Goal: Task Accomplishment & Management: Use online tool/utility

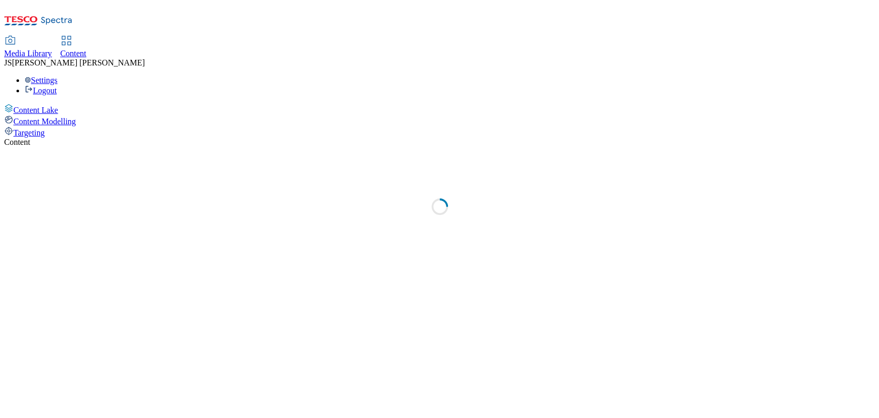
select select "ghs-[GEOGRAPHIC_DATA]"
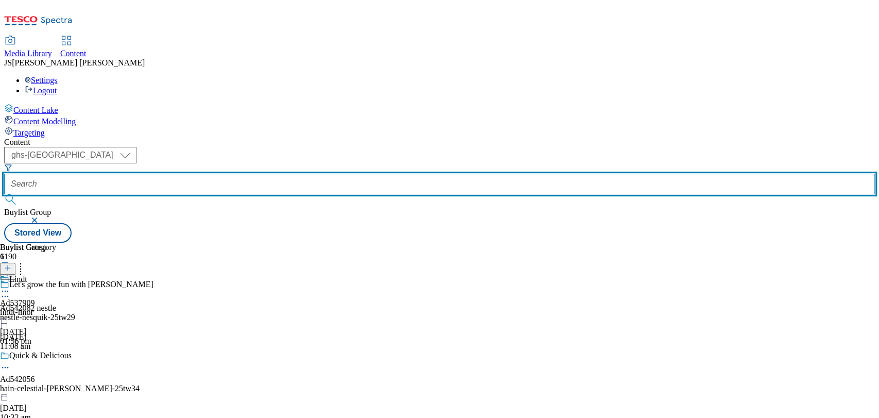
click at [247, 174] on input "text" at bounding box center [439, 184] width 871 height 21
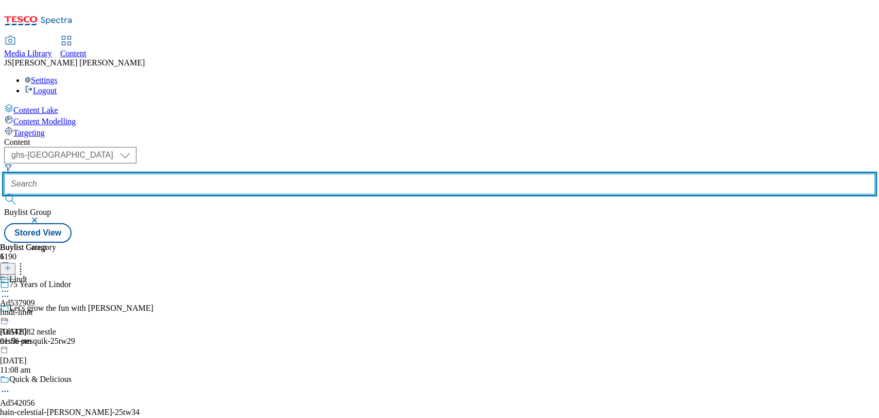
paste input "541765-[PERSON_NAME]-TTW2"
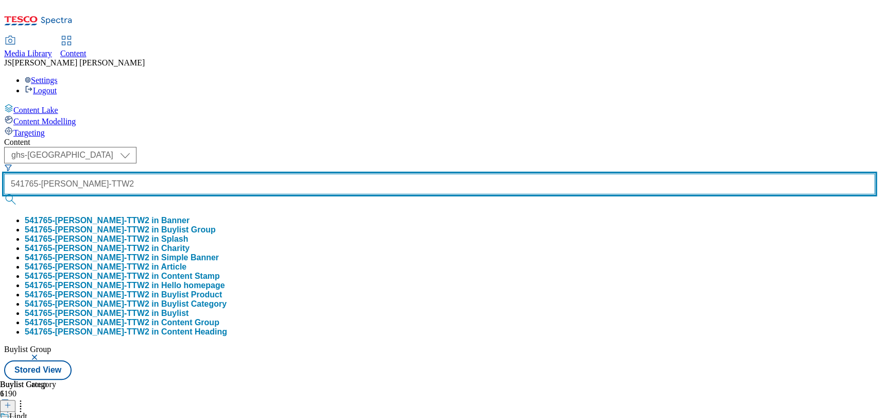
type input "541765-[PERSON_NAME]-TTW2"
click at [4, 194] on button "submit" at bounding box center [11, 199] width 14 height 10
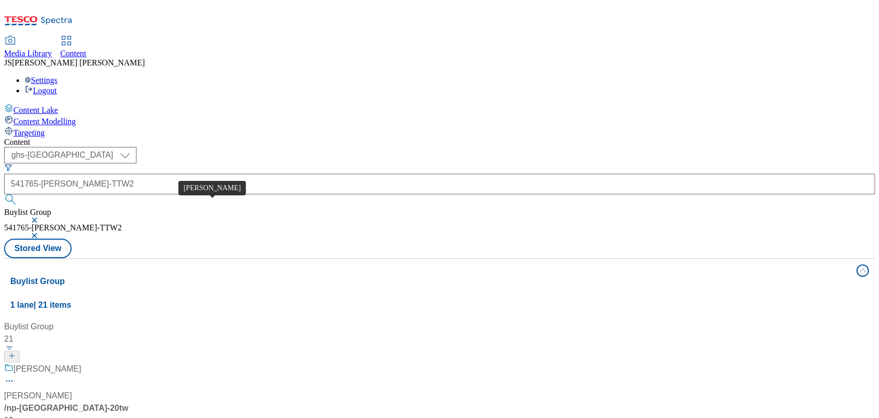
click at [81, 363] on span "[PERSON_NAME]" at bounding box center [47, 369] width 68 height 13
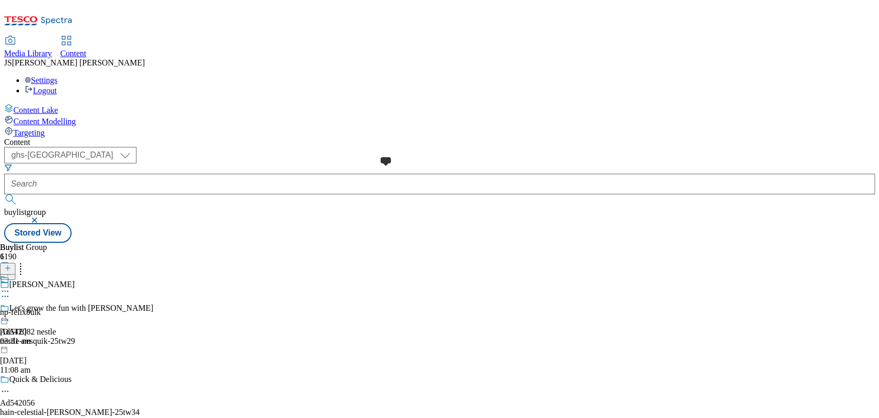
click at [0, 306] on div at bounding box center [0, 306] width 0 height 0
click at [56, 275] on div "Cat Food Cat Food np-[GEOGRAPHIC_DATA] [DATE] 03:31 am" at bounding box center [28, 310] width 56 height 71
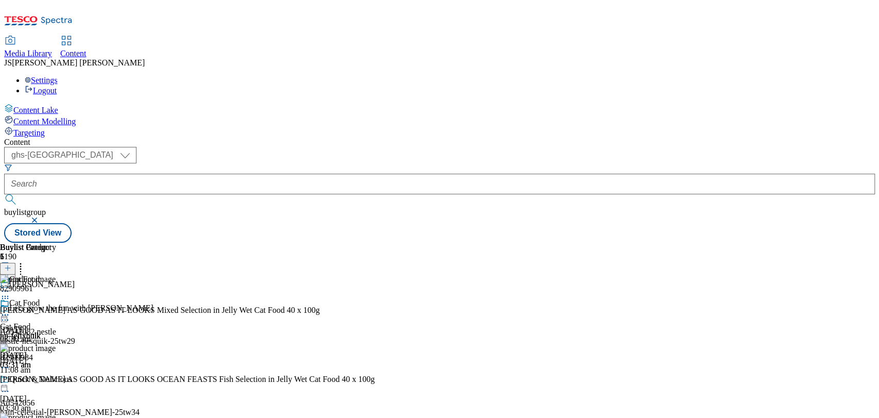
scroll to position [11, 0]
click at [11, 264] on icon at bounding box center [7, 267] width 7 height 7
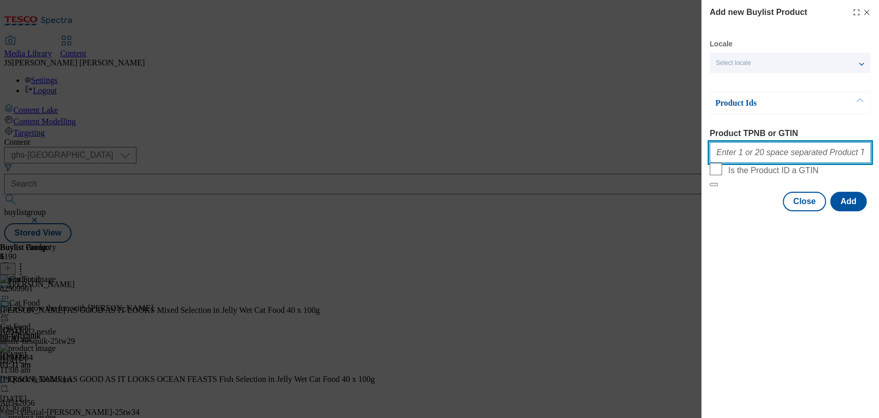
click at [740, 148] on input "Product TPNB or GTIN" at bounding box center [790, 152] width 161 height 21
paste input "93936836 93880463 93539713 93764780 93936122 93539713 94039284 93880463 9348962…"
drag, startPoint x: 845, startPoint y: 154, endPoint x: 662, endPoint y: 149, distance: 183.5
click at [662, 149] on div "Add new Buylist Product Locale Select locale English Welsh Product Ids Product …" at bounding box center [439, 209] width 879 height 418
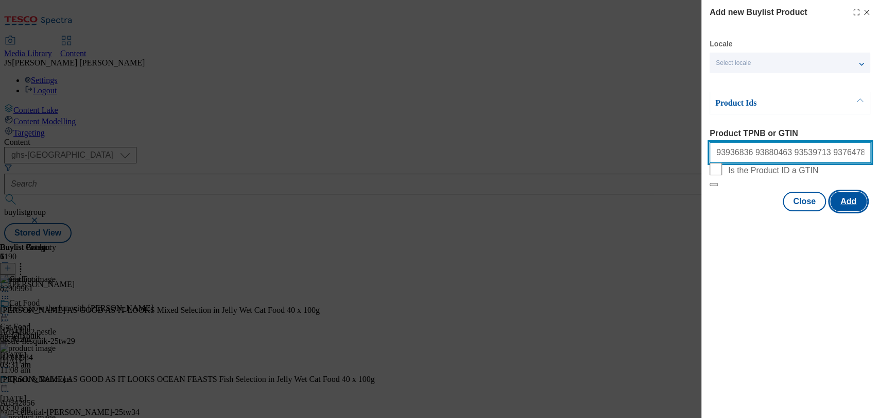
type input "93936836 93880463 93539713 93764780 93936122 93539713 94039284 93880463 9348962…"
click at [845, 211] on button "Add" at bounding box center [849, 202] width 37 height 20
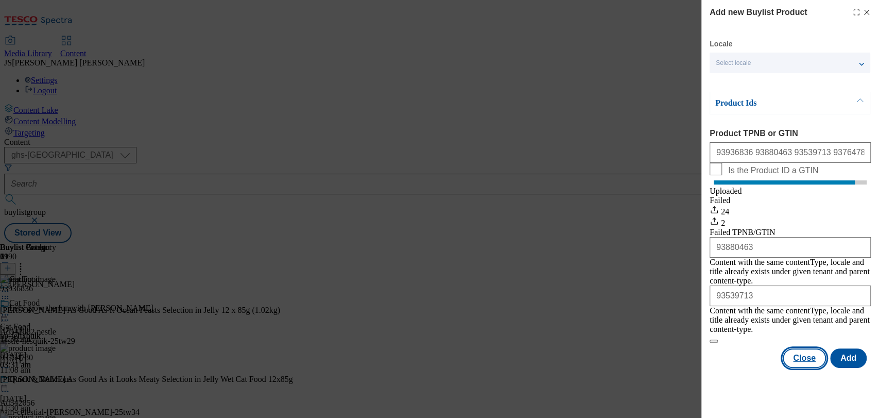
click at [800, 348] on button "Close" at bounding box center [804, 358] width 43 height 20
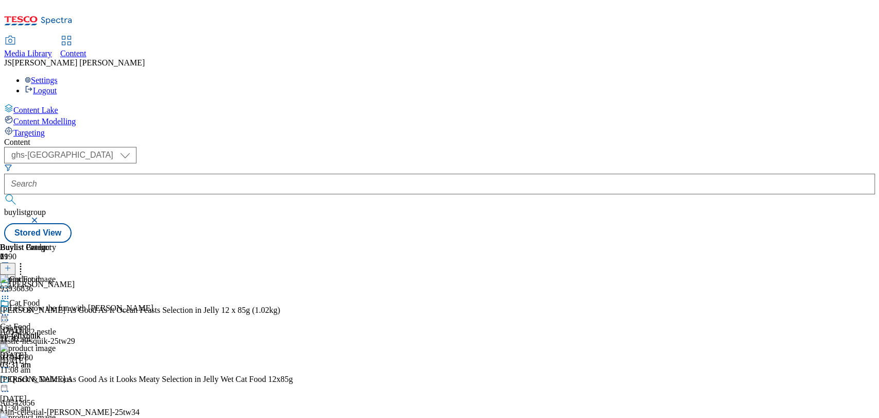
click at [10, 310] on icon at bounding box center [5, 315] width 10 height 10
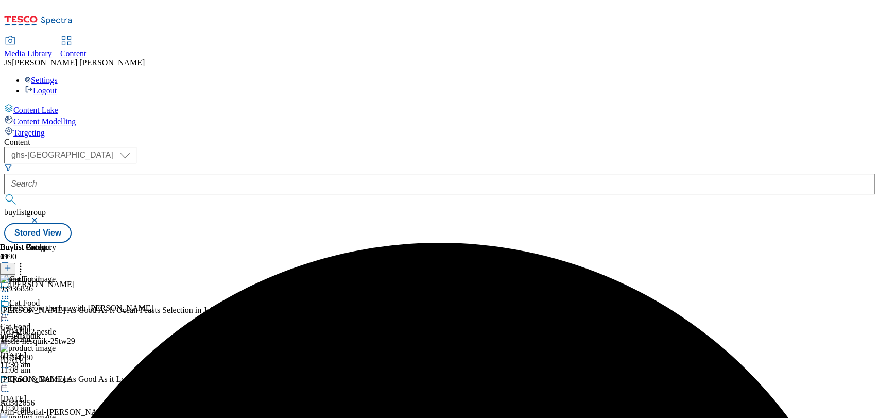
click at [10, 310] on icon at bounding box center [5, 315] width 10 height 10
click at [86, 404] on span "Open Preview Url" at bounding box center [59, 408] width 54 height 8
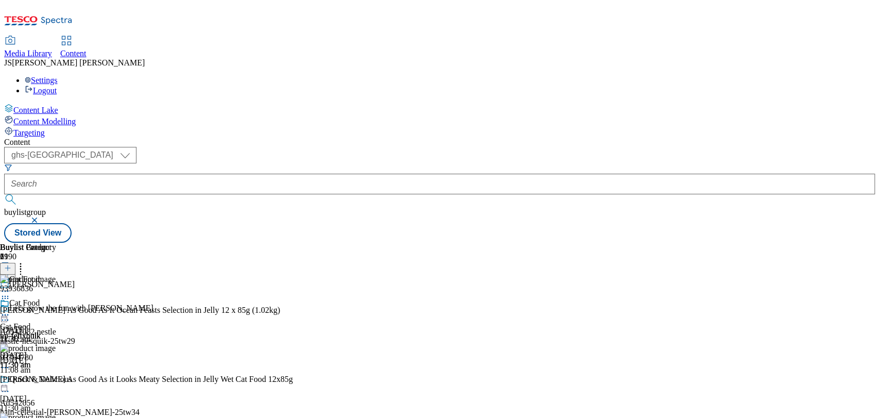
click at [56, 298] on div "Cat Food Cat Food np-[GEOGRAPHIC_DATA] [DATE] 11:30 am" at bounding box center [28, 333] width 56 height 71
click at [10, 310] on icon at bounding box center [5, 315] width 10 height 10
click at [59, 415] on div "Publish" at bounding box center [40, 419] width 38 height 9
click at [10, 310] on icon at bounding box center [5, 315] width 10 height 10
click at [59, 413] on button "Publish" at bounding box center [40, 419] width 38 height 12
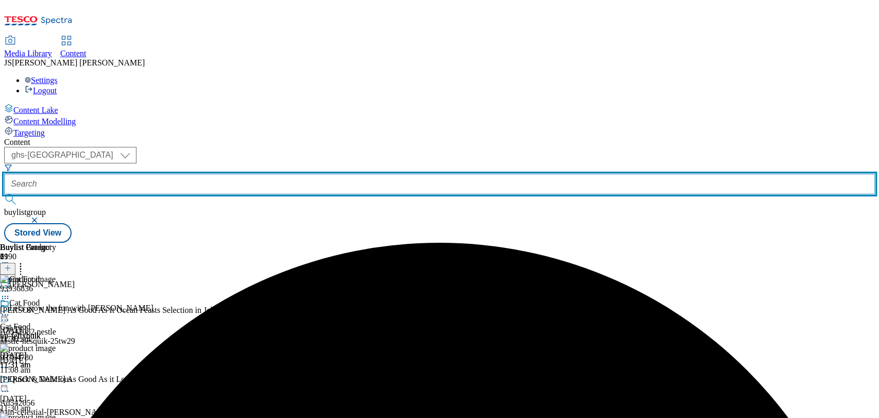
click at [229, 174] on input "text" at bounding box center [439, 184] width 871 height 21
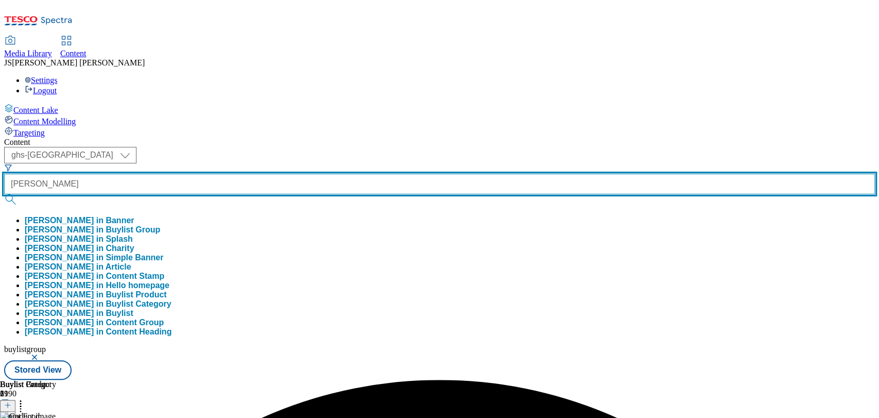
click at [4, 194] on button "submit" at bounding box center [11, 199] width 14 height 10
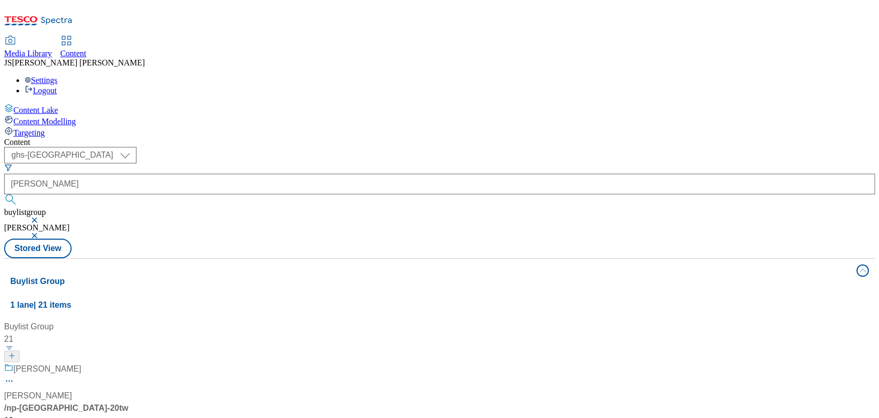
click at [41, 217] on button "button" at bounding box center [35, 220] width 10 height 6
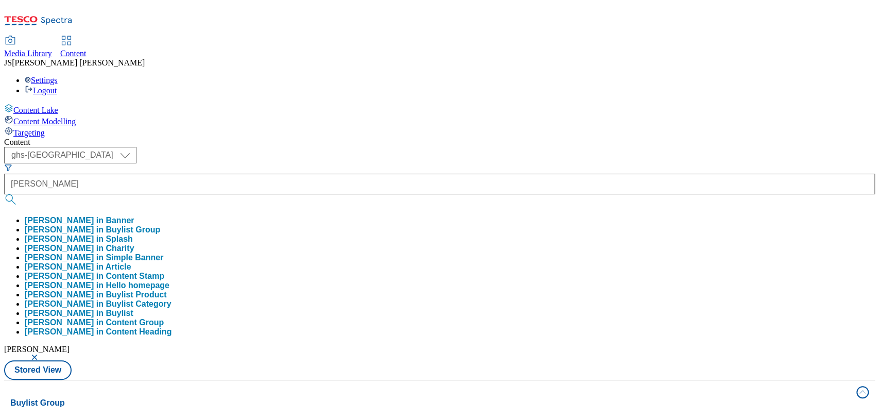
click at [394, 147] on div "( optional ) ghs-roi ghs-[GEOGRAPHIC_DATA] ghs-uk [PERSON_NAME] in Banner [PERS…" at bounding box center [439, 263] width 871 height 233
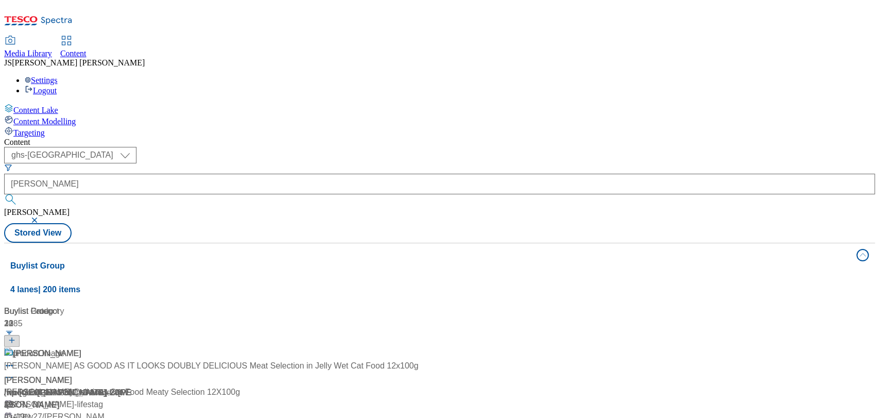
scroll to position [1787, 0]
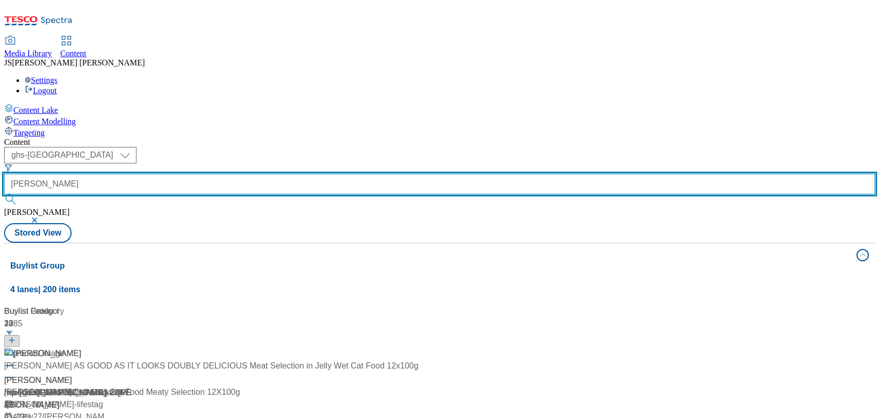
click at [247, 174] on input "[PERSON_NAME]" at bounding box center [439, 184] width 871 height 21
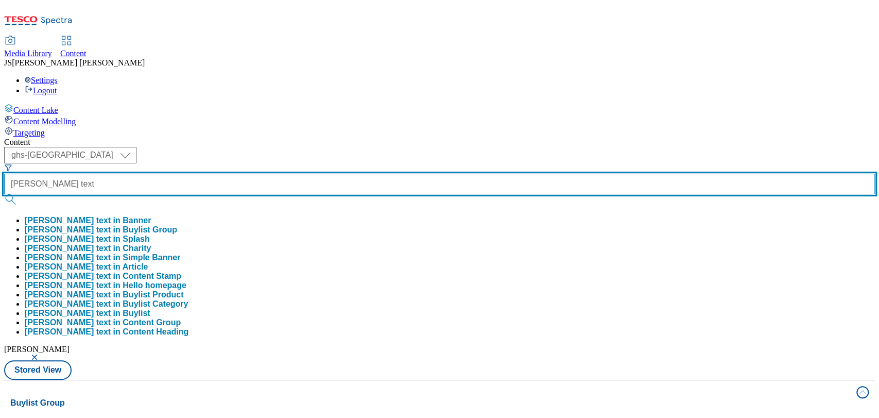
click at [4, 194] on button "submit" at bounding box center [11, 199] width 14 height 10
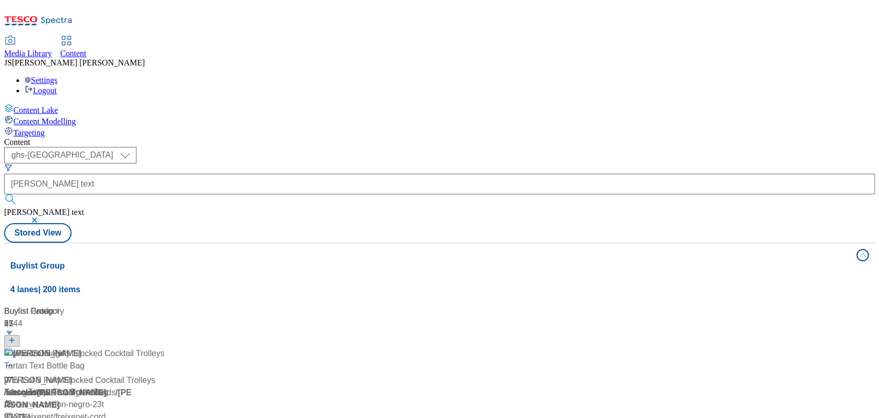
scroll to position [185, 0]
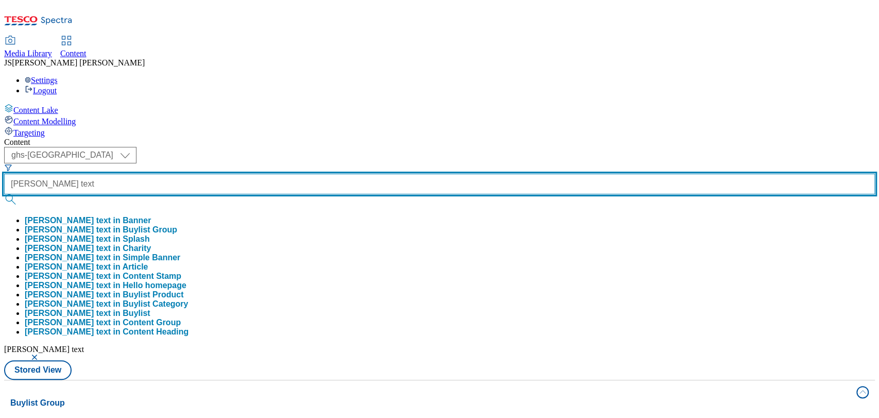
click at [267, 174] on input "[PERSON_NAME] text" at bounding box center [439, 184] width 871 height 21
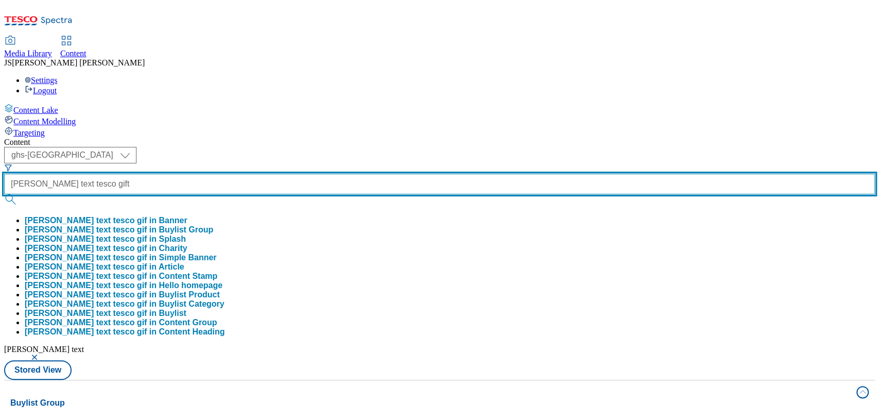
type input "[PERSON_NAME] text tesco gift"
click at [4, 194] on button "submit" at bounding box center [11, 199] width 14 height 10
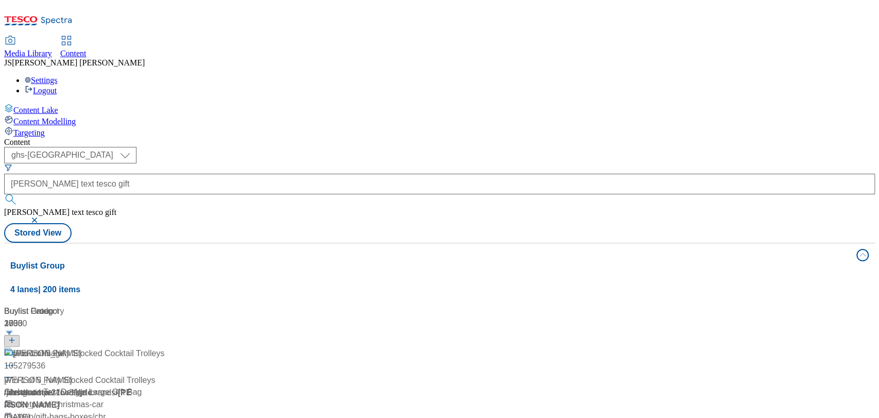
scroll to position [729, 0]
click at [41, 217] on button "button" at bounding box center [35, 220] width 10 height 6
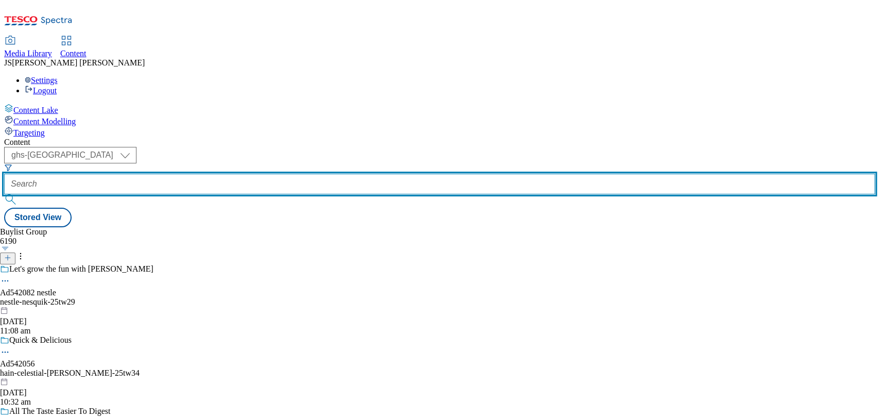
click at [230, 174] on input "text" at bounding box center [439, 184] width 871 height 21
paste input "[PERSON_NAME]-TTW2"
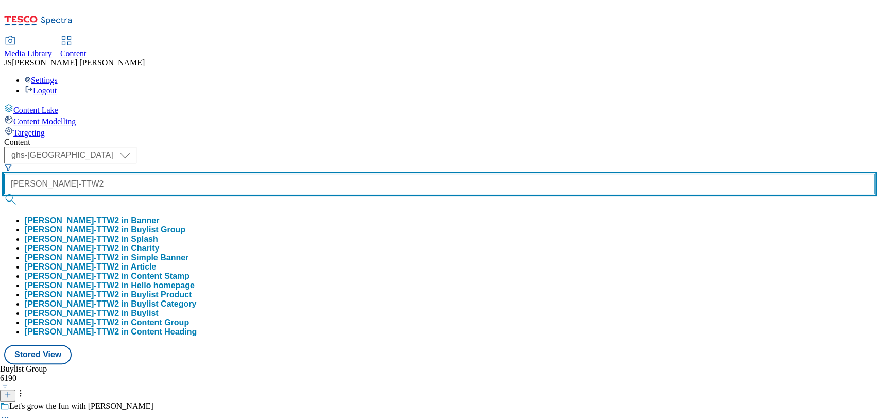
type input "[PERSON_NAME]-TTW2"
click at [4, 194] on button "submit" at bounding box center [11, 199] width 14 height 10
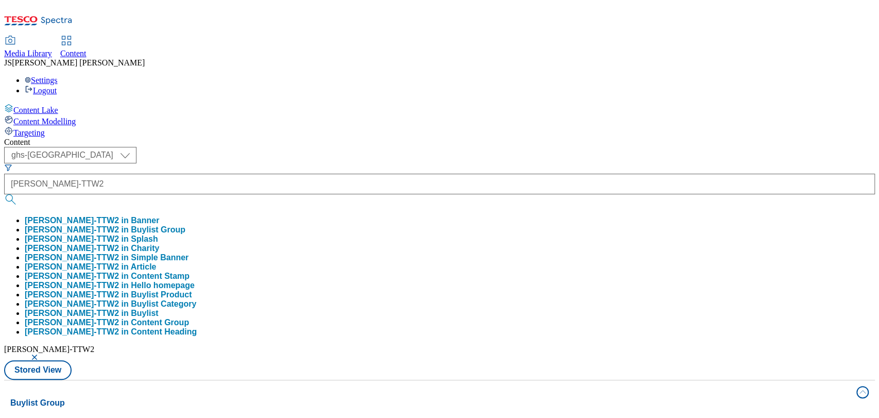
click at [366, 138] on div "Content" at bounding box center [439, 142] width 871 height 9
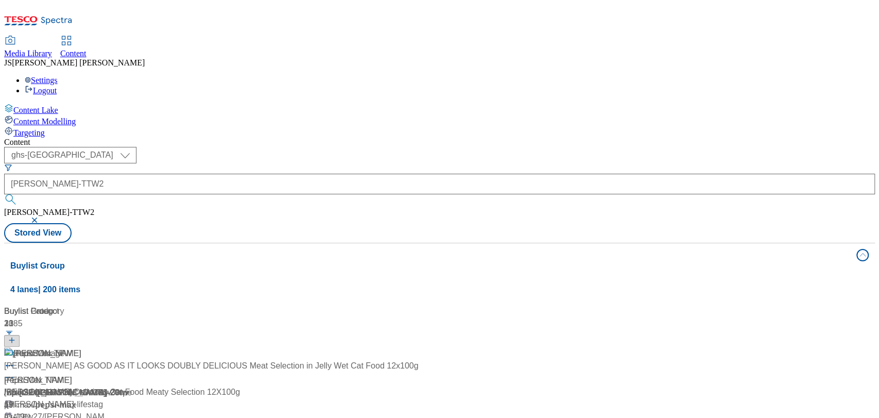
scroll to position [182, 0]
